Goal: Task Accomplishment & Management: Manage account settings

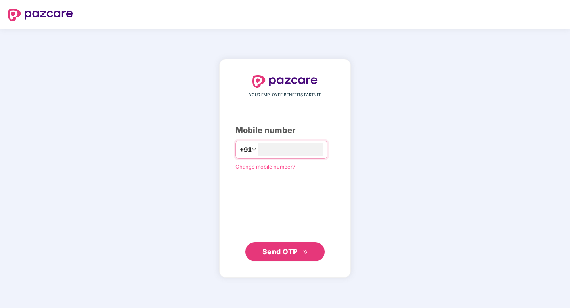
type input "**********"
click at [299, 256] on span "Send OTP" at bounding box center [285, 251] width 46 height 11
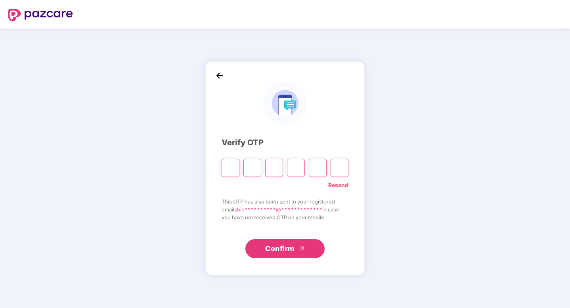
paste input "*"
type input "*"
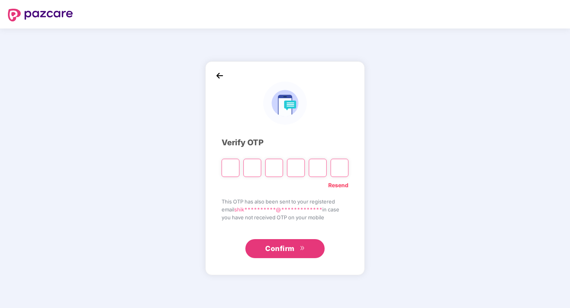
type input "*"
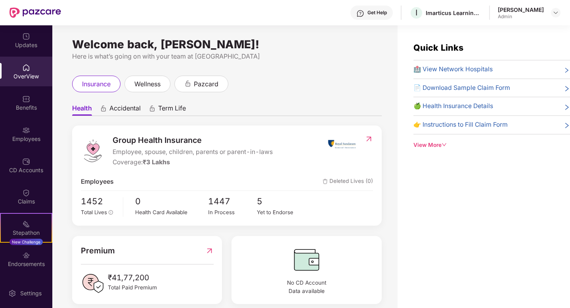
scroll to position [180, 0]
